Goal: Task Accomplishment & Management: Manage account settings

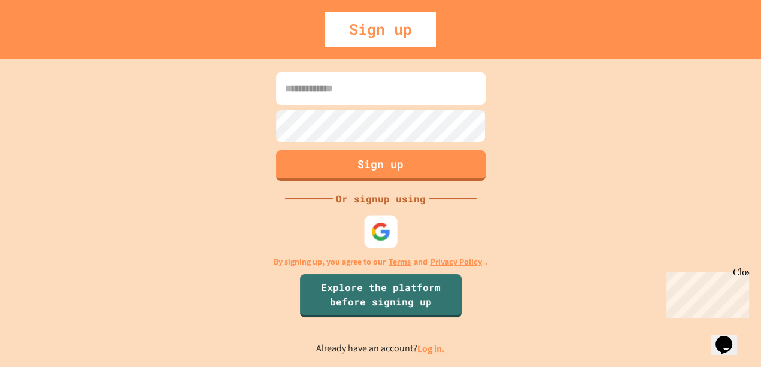
click at [378, 222] on img at bounding box center [381, 232] width 20 height 20
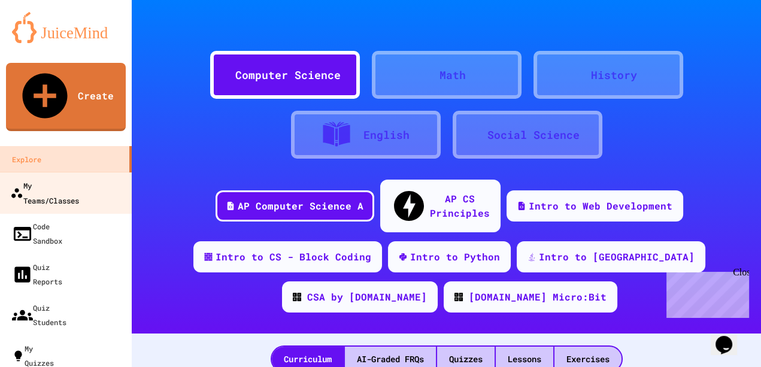
click at [68, 178] on div "My Teams/Classes" at bounding box center [44, 192] width 69 height 29
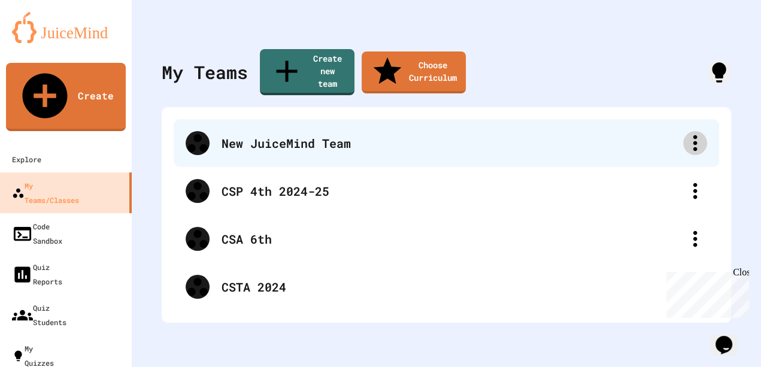
click at [683, 131] on icon at bounding box center [695, 143] width 24 height 24
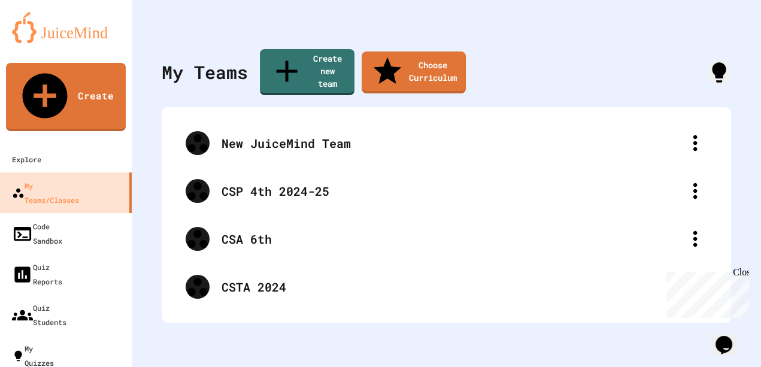
click at [684, 366] on div at bounding box center [380, 368] width 761 height 0
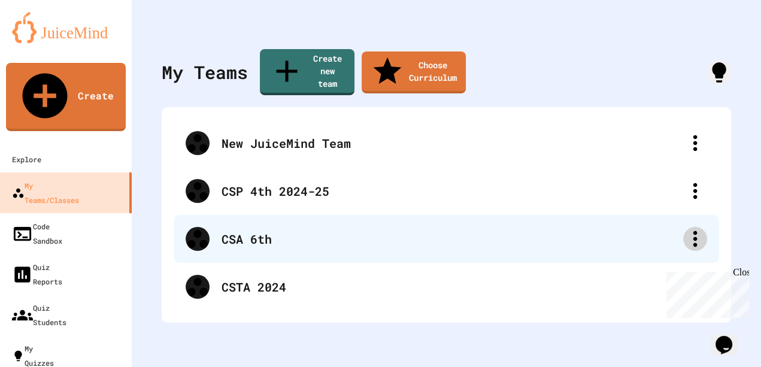
click at [683, 227] on icon at bounding box center [695, 239] width 24 height 24
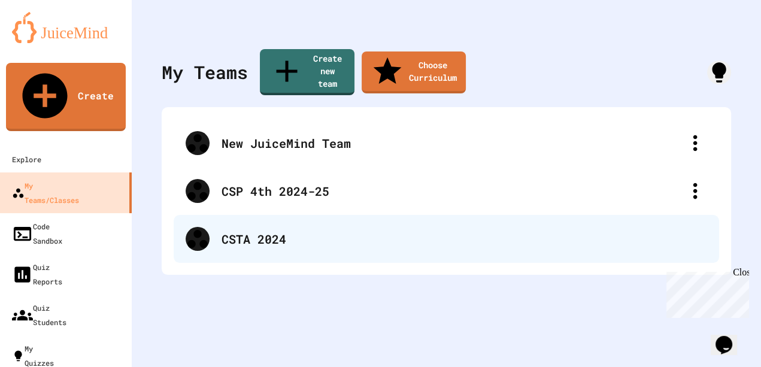
click at [688, 230] on div "CSTA 2024" at bounding box center [465, 239] width 486 height 18
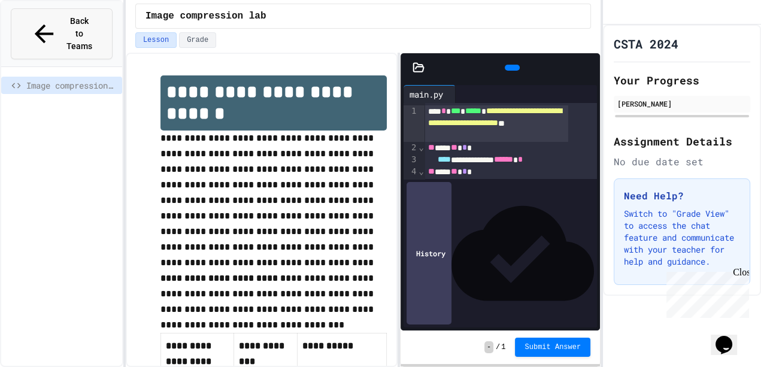
click at [81, 23] on span "Back to Teams" at bounding box center [79, 34] width 28 height 38
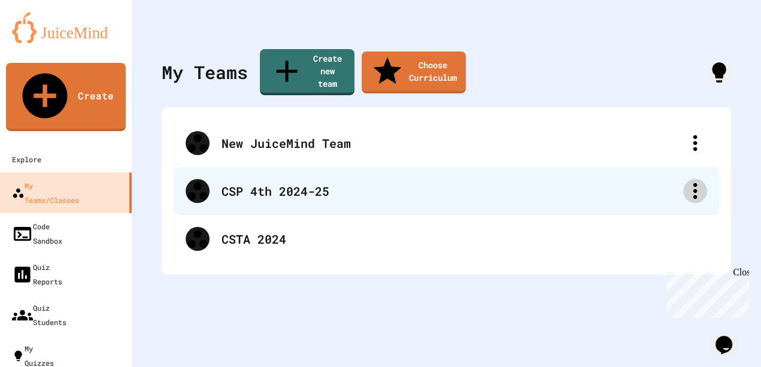
click at [693, 183] on icon at bounding box center [695, 191] width 4 height 16
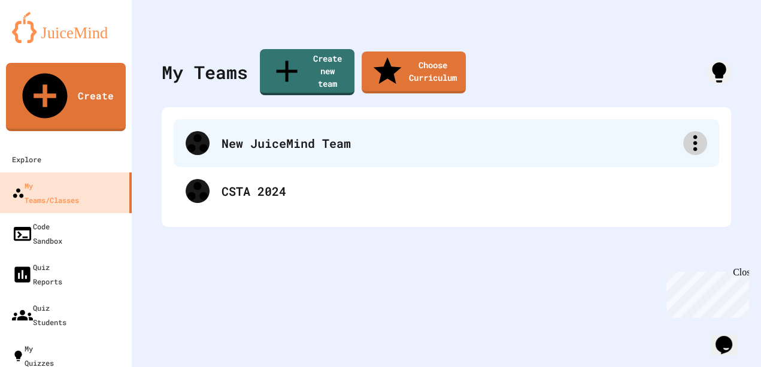
click at [687, 131] on icon at bounding box center [695, 143] width 24 height 24
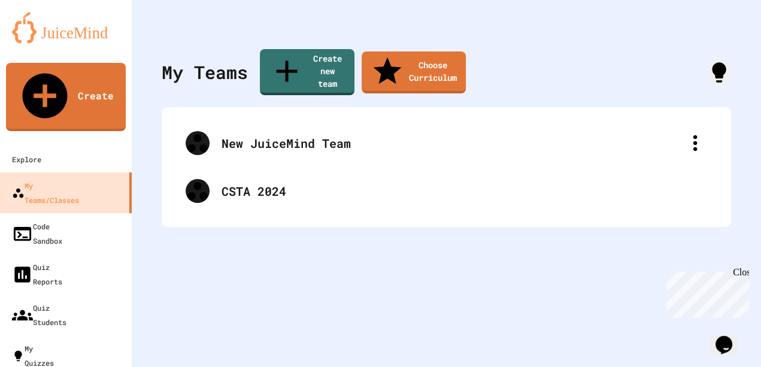
drag, startPoint x: 385, startPoint y: 147, endPoint x: 222, endPoint y: 123, distance: 165.2
type input "**********"
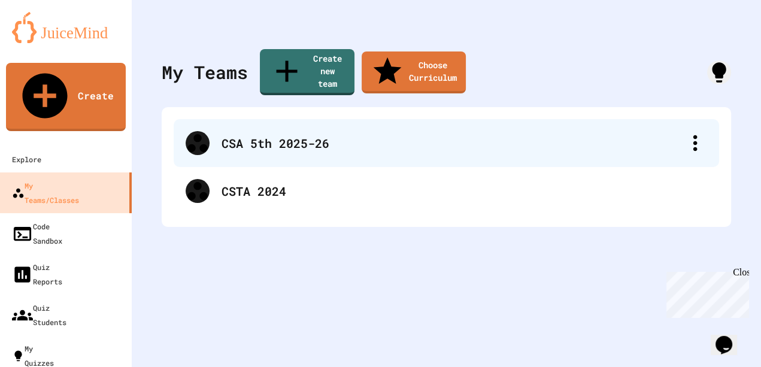
click at [308, 134] on div "CSA 5th 2025-26" at bounding box center [453, 143] width 462 height 18
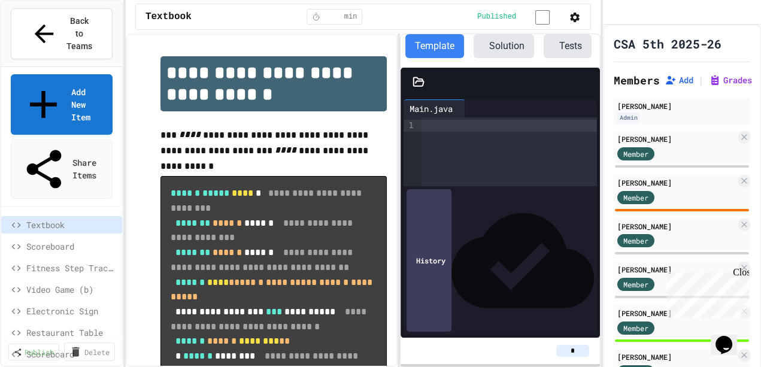
scroll to position [0, 99]
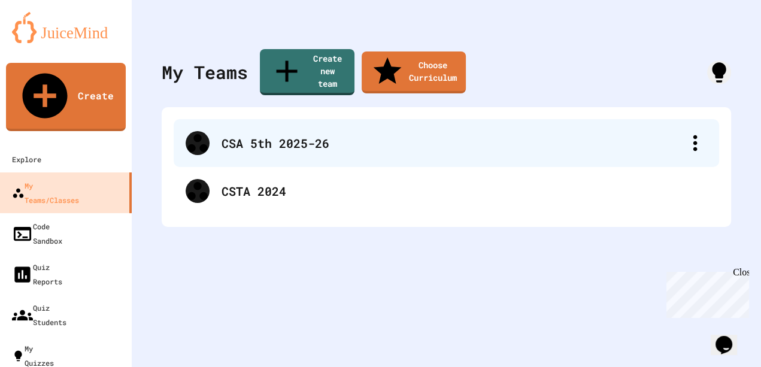
click at [302, 134] on div "CSA 5th 2025-26" at bounding box center [453, 143] width 462 height 18
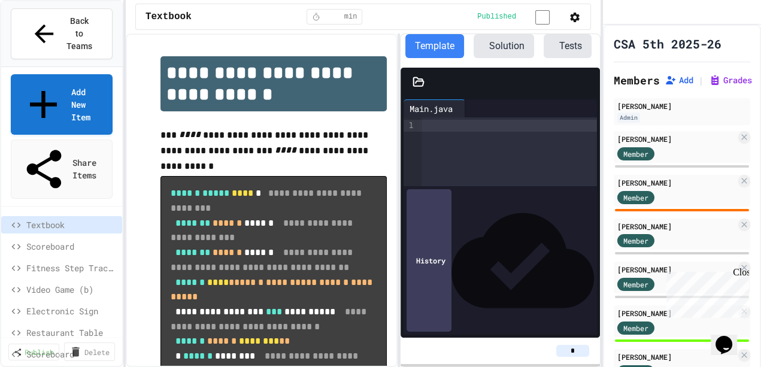
scroll to position [0, 99]
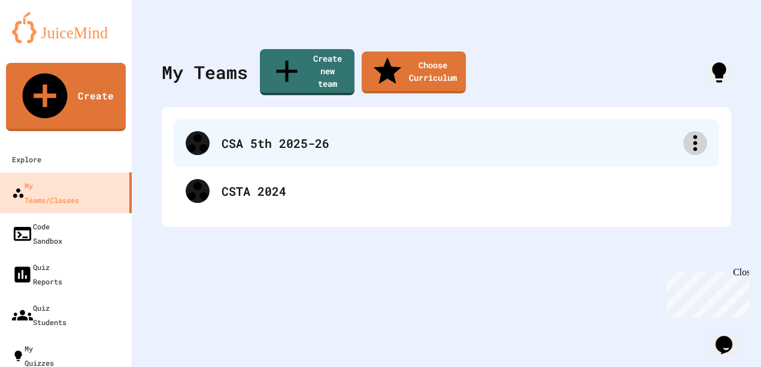
click at [684, 131] on icon at bounding box center [695, 143] width 24 height 24
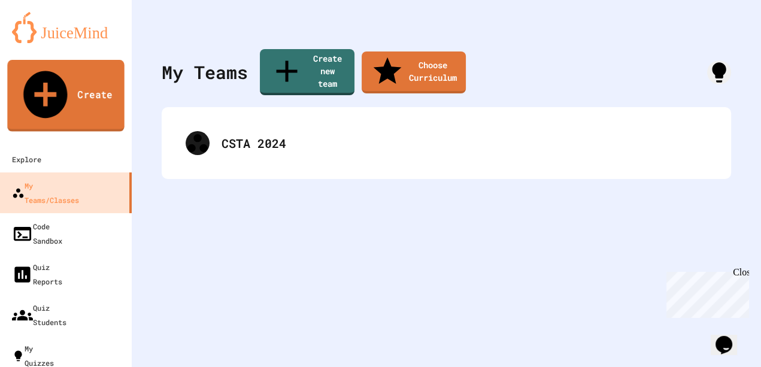
click at [53, 80] on link "Create" at bounding box center [65, 96] width 117 height 72
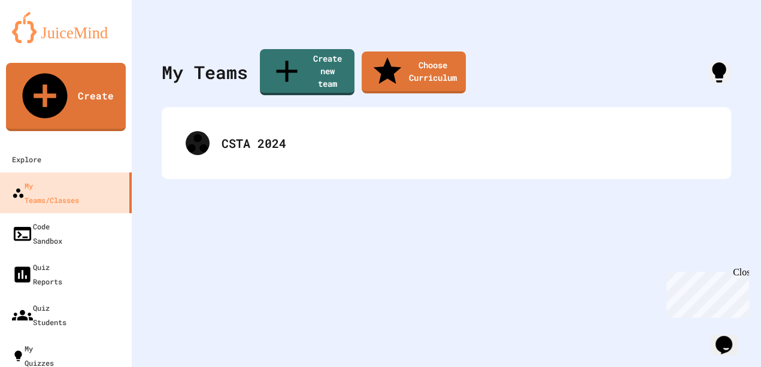
type input "**********"
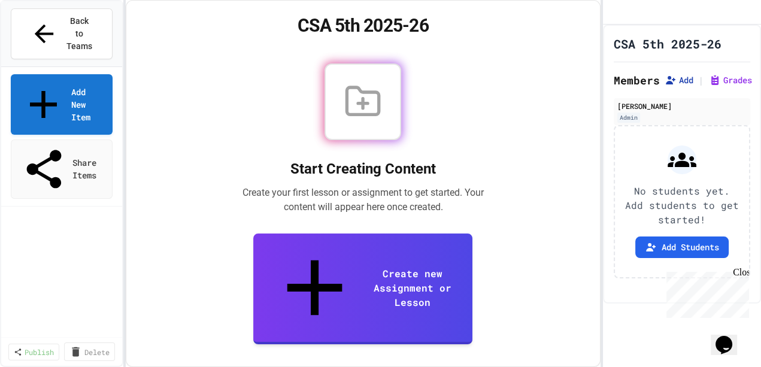
click at [686, 86] on button "Add" at bounding box center [679, 80] width 29 height 12
click at [741, 274] on div "Close" at bounding box center [740, 274] width 15 height 15
